Goal: Task Accomplishment & Management: Manage account settings

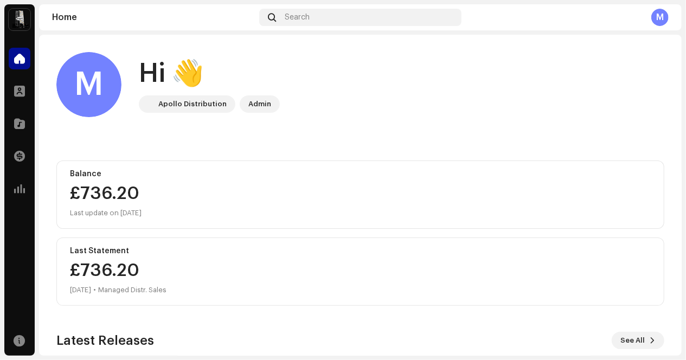
scroll to position [175, 0]
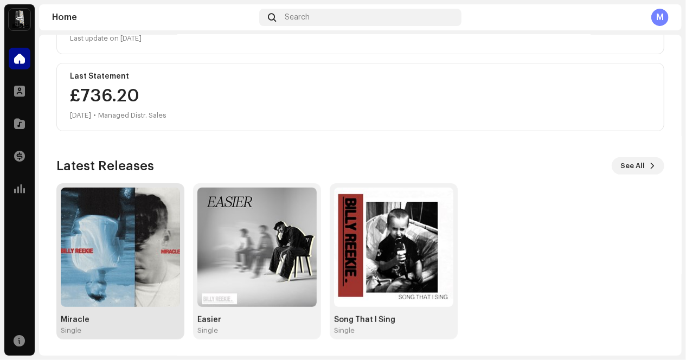
click at [138, 221] on img at bounding box center [120, 247] width 119 height 119
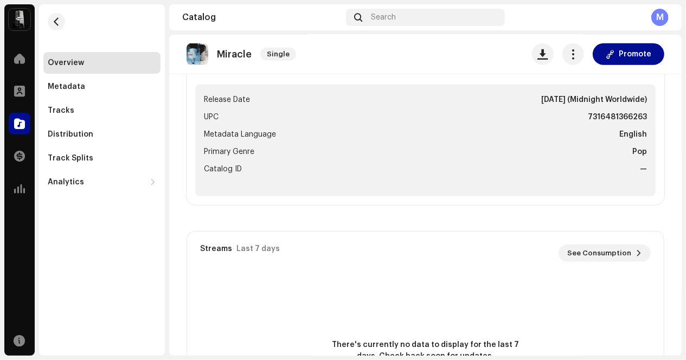
scroll to position [434, 0]
click at [587, 97] on re-o-release-hero "Miracle Single Promote Miracle Single [PERSON_NAME] [PERSON_NAME] 7316481366263…" at bounding box center [425, 78] width 512 height 87
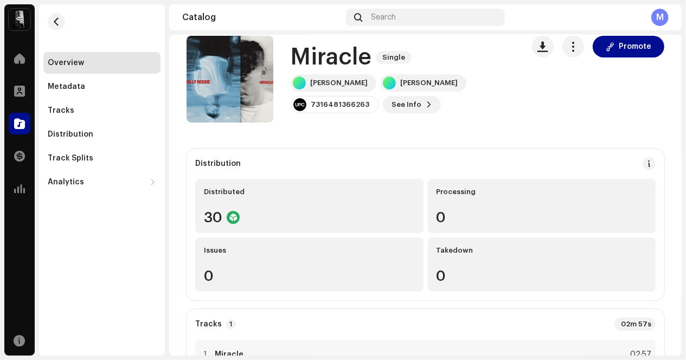
scroll to position [0, 0]
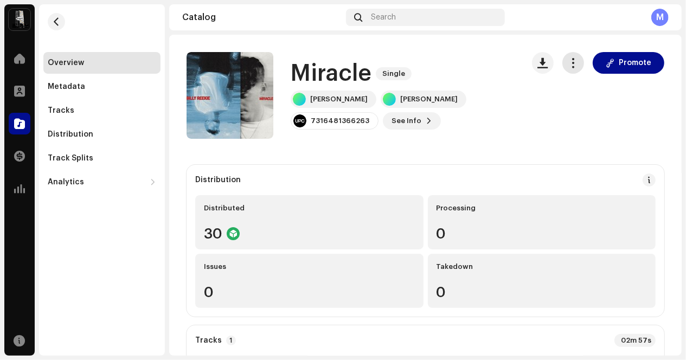
click at [571, 65] on span "button" at bounding box center [573, 63] width 10 height 9
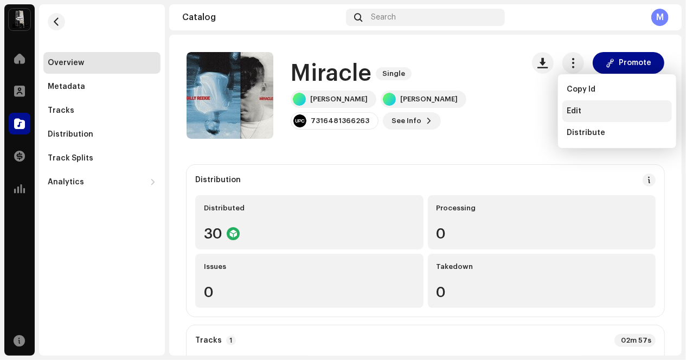
click at [569, 107] on span "Edit" at bounding box center [573, 111] width 15 height 9
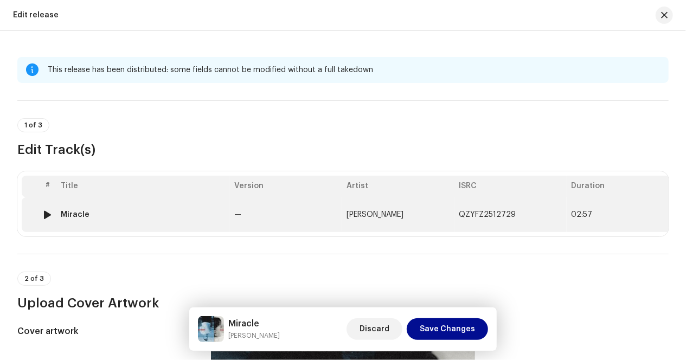
click at [216, 221] on td "Miracle" at bounding box center [142, 214] width 173 height 35
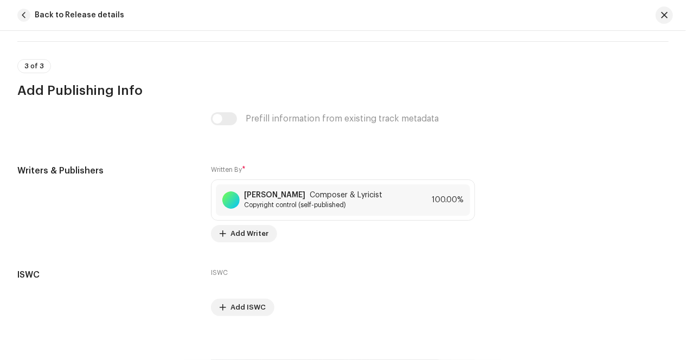
scroll to position [2181, 0]
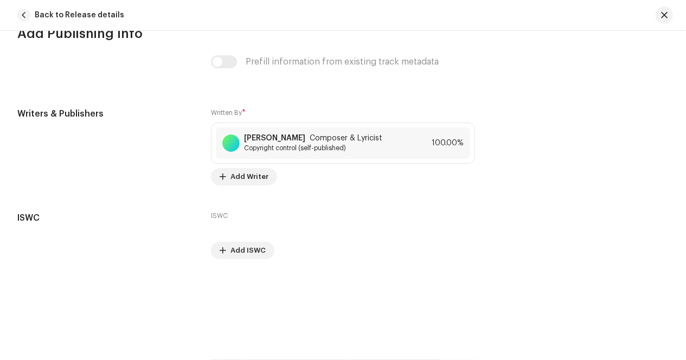
click at [219, 59] on div "Prefill information from existing track metadata" at bounding box center [343, 61] width 264 height 13
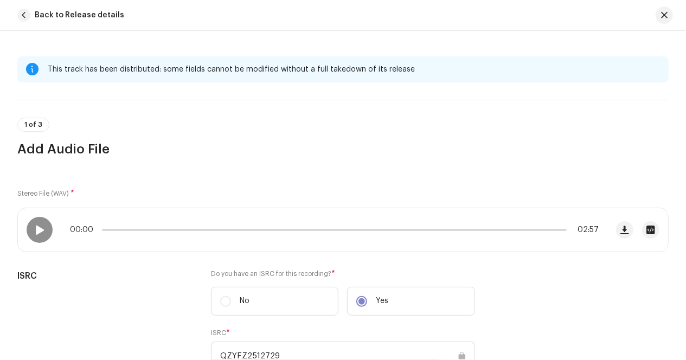
scroll to position [0, 0]
click at [26, 15] on span "button" at bounding box center [23, 15] width 13 height 13
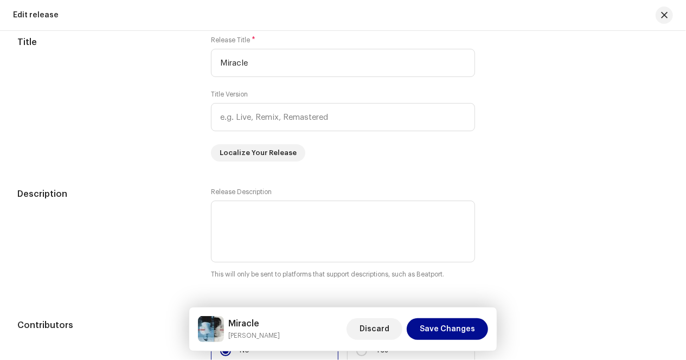
scroll to position [584, 0]
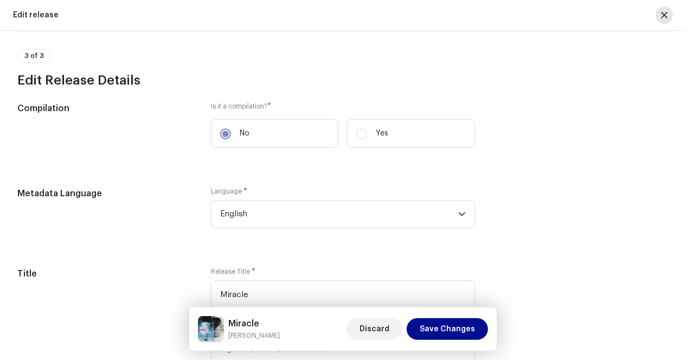
click at [664, 17] on span "button" at bounding box center [664, 15] width 7 height 9
